Goal: Book appointment/travel/reservation

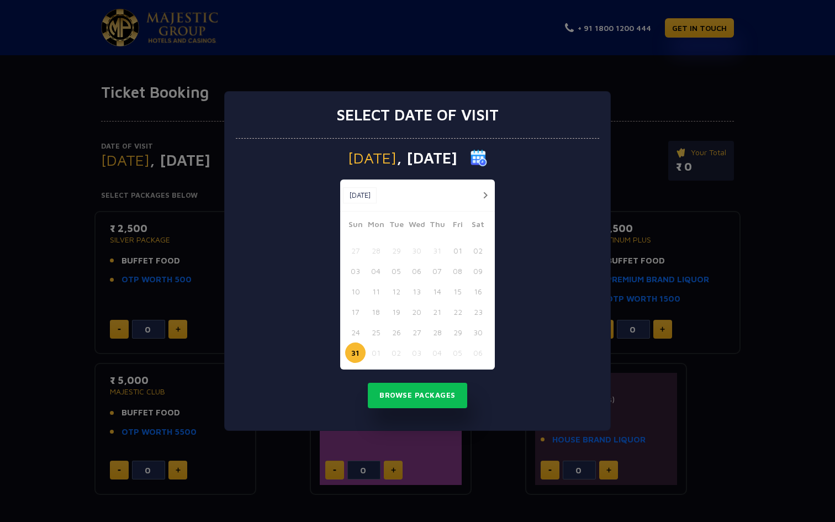
click at [487, 158] on img at bounding box center [479, 158] width 17 height 17
click at [437, 158] on span ", [DATE]" at bounding box center [427, 157] width 61 height 15
click at [487, 159] on p "[DATE]" at bounding box center [418, 158] width 364 height 17
click at [490, 159] on p "[DATE]" at bounding box center [418, 158] width 364 height 17
click at [487, 196] on button "button" at bounding box center [485, 195] width 14 height 14
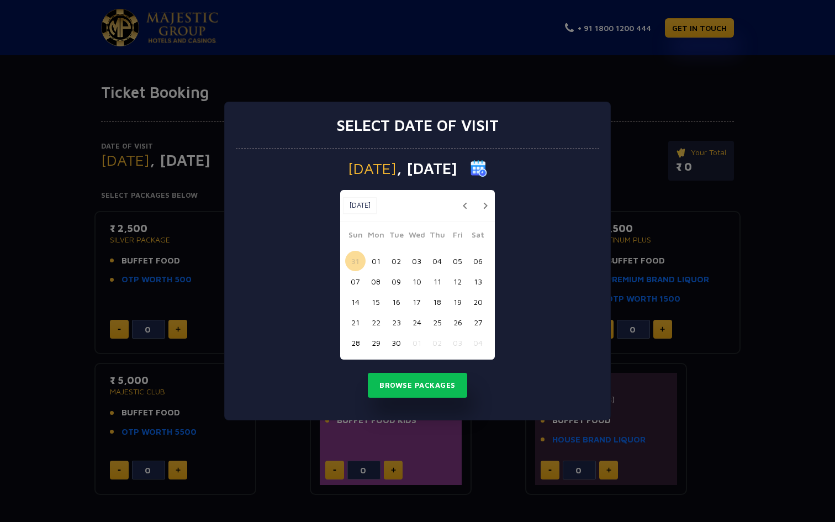
click at [414, 262] on button "03" at bounding box center [417, 261] width 20 height 20
click at [412, 386] on button "Browse Packages" at bounding box center [417, 385] width 99 height 25
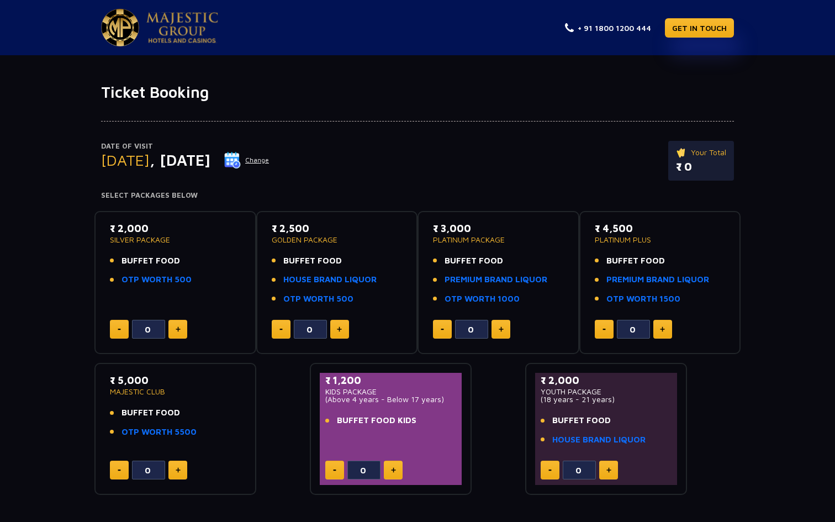
click at [150, 19] on img at bounding box center [182, 27] width 72 height 31
